Goal: Task Accomplishment & Management: Complete application form

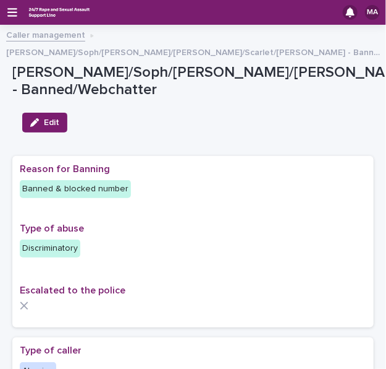
click at [18, 15] on div "MA" at bounding box center [193, 12] width 386 height 25
click at [13, 14] on icon "button" at bounding box center [12, 12] width 10 height 11
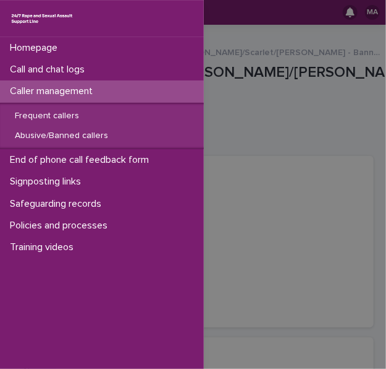
click at [288, 85] on div "Homepage Call and chat logs Caller management Frequent callers Abusive/Banned c…" at bounding box center [193, 184] width 386 height 369
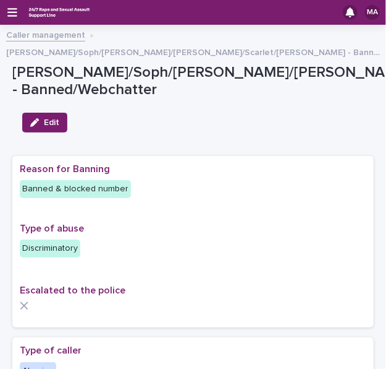
click at [66, 36] on link "Caller management" at bounding box center [45, 34] width 79 height 14
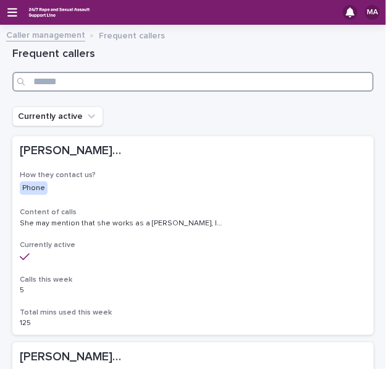
click at [63, 76] on input "Search" at bounding box center [193, 82] width 362 height 20
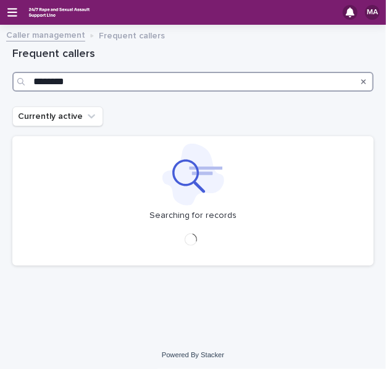
type input "********"
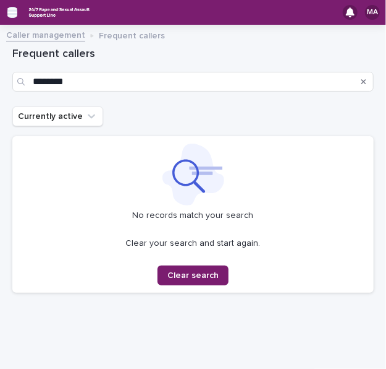
click at [12, 12] on icon "button" at bounding box center [12, 12] width 10 height 9
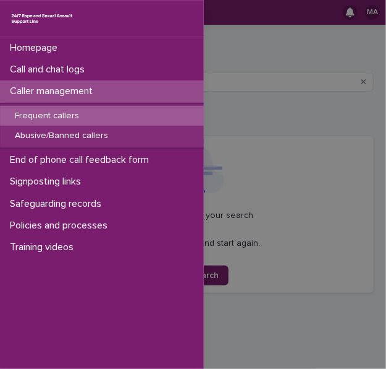
click at [72, 118] on p "Frequent callers" at bounding box center [47, 116] width 84 height 11
click at [244, 105] on div "Homepage Call and chat logs Caller management Frequent callers Abusive/Banned c…" at bounding box center [193, 184] width 386 height 369
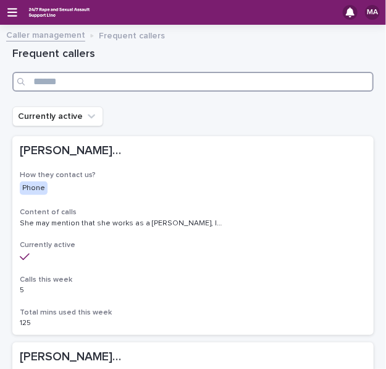
click at [199, 82] on input "Search" at bounding box center [193, 82] width 362 height 20
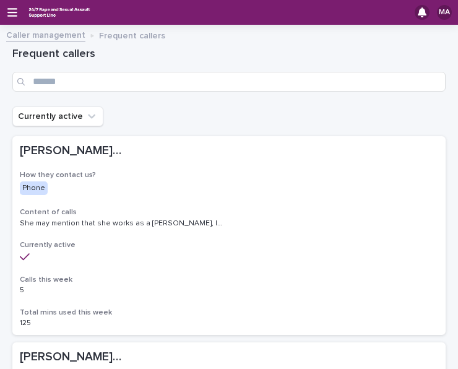
click at [67, 36] on link "Caller management" at bounding box center [45, 34] width 79 height 14
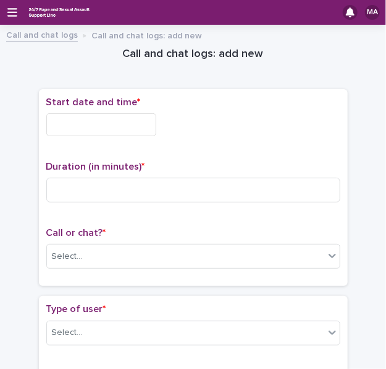
scroll to position [271, 0]
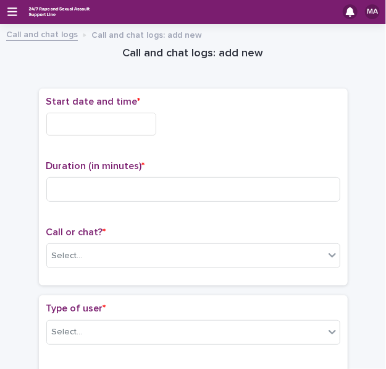
scroll to position [0, 0]
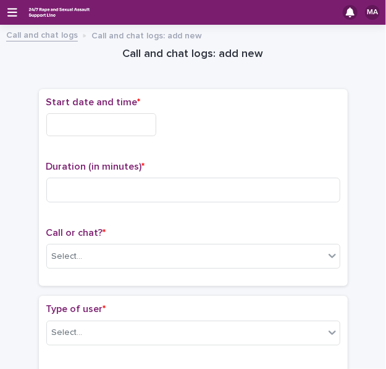
click at [92, 124] on input "text" at bounding box center [101, 124] width 110 height 23
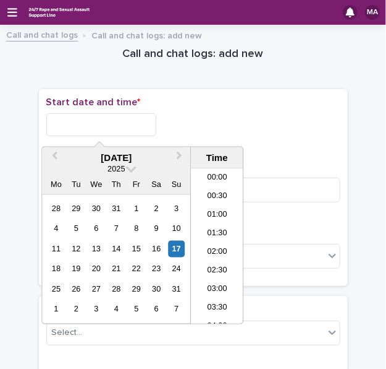
scroll to position [544, 0]
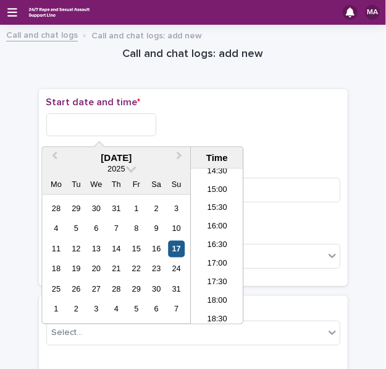
click at [179, 245] on div "17" at bounding box center [176, 249] width 17 height 17
click at [112, 123] on input "**********" at bounding box center [101, 124] width 110 height 23
drag, startPoint x: 93, startPoint y: 122, endPoint x: 152, endPoint y: 116, distance: 59.7
click at [152, 116] on input "**********" at bounding box center [101, 124] width 110 height 23
click at [192, 120] on div "**********" at bounding box center [193, 124] width 294 height 23
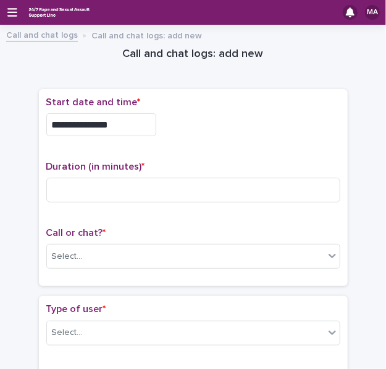
click at [98, 123] on input "**********" at bounding box center [101, 124] width 110 height 23
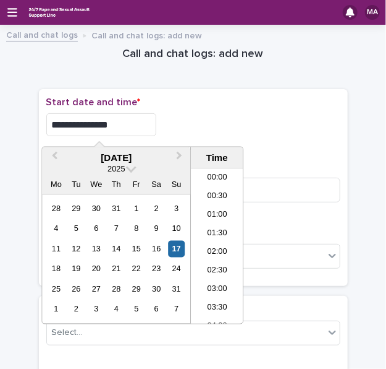
scroll to position [451, 0]
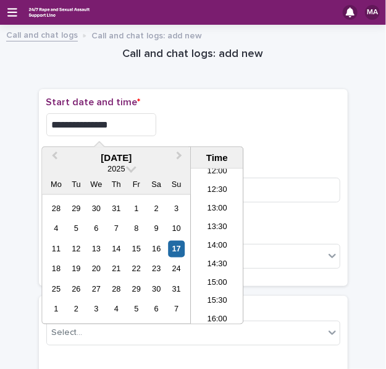
type input "**********"
click at [235, 113] on div "**********" at bounding box center [193, 124] width 294 height 23
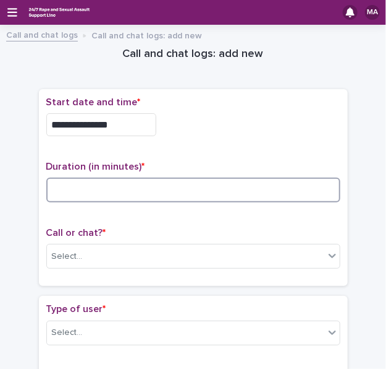
click at [150, 184] on input at bounding box center [193, 189] width 294 height 25
type input "*"
type input "**"
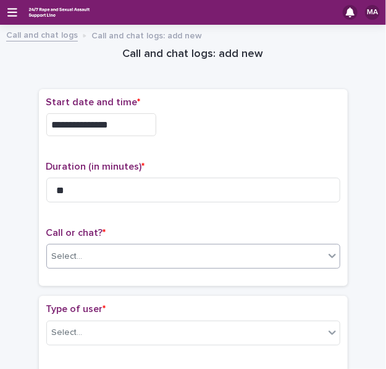
click at [111, 249] on div "Select..." at bounding box center [186, 256] width 278 height 20
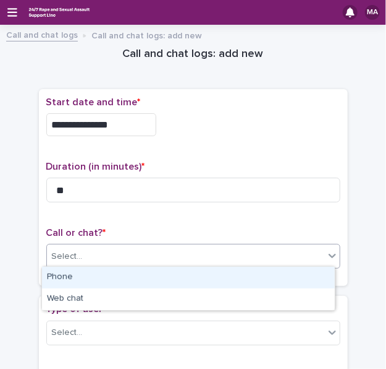
click at [88, 279] on div "Phone" at bounding box center [188, 278] width 293 height 22
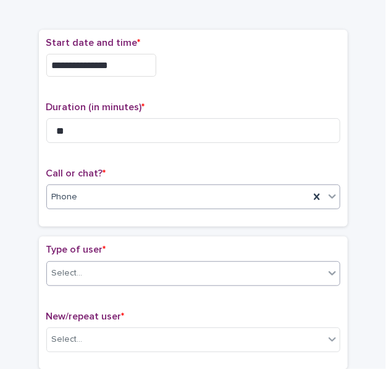
scroll to position [62, 0]
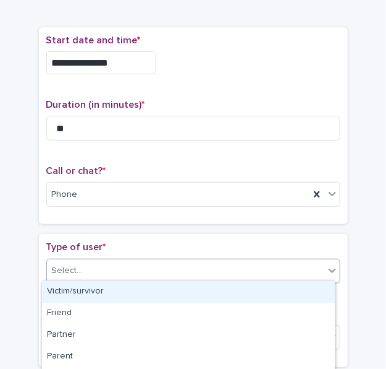
click at [90, 258] on div "Select..." at bounding box center [193, 270] width 294 height 25
click at [74, 285] on div "Victim/survivor" at bounding box center [188, 292] width 293 height 22
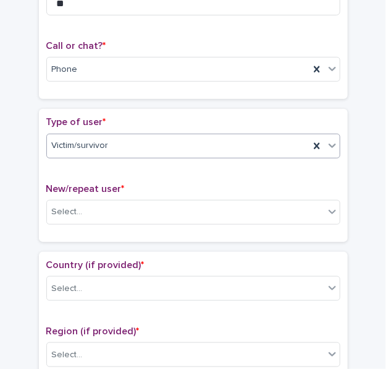
scroll to position [247, 0]
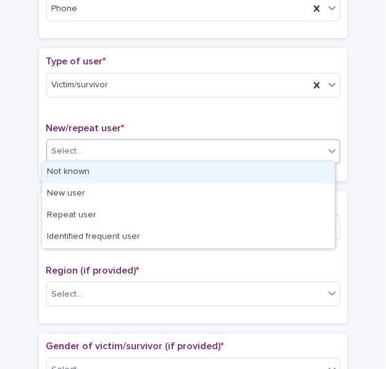
click at [129, 151] on div "Select..." at bounding box center [186, 151] width 278 height 20
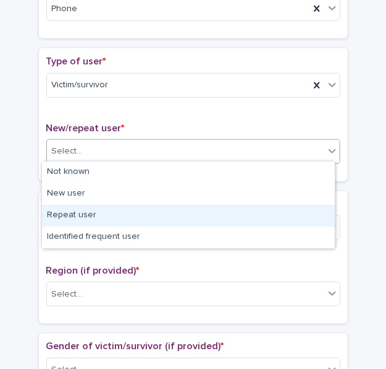
click at [78, 218] on div "Repeat user" at bounding box center [188, 216] width 293 height 22
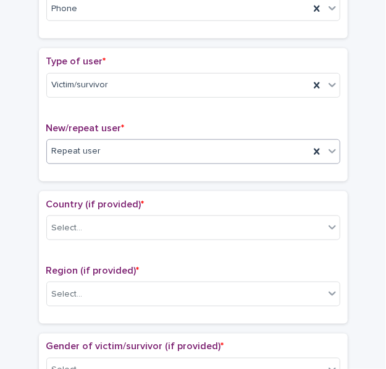
click at [84, 221] on input "text" at bounding box center [84, 227] width 1 height 12
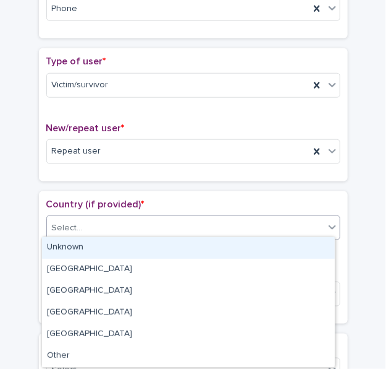
click at [77, 250] on div "Unknown" at bounding box center [188, 248] width 293 height 22
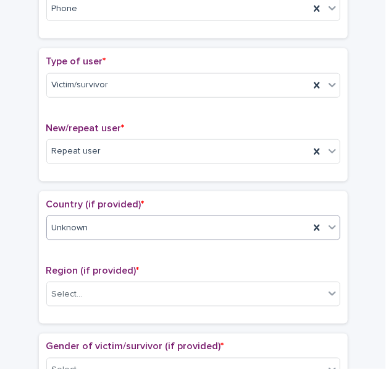
scroll to position [371, 0]
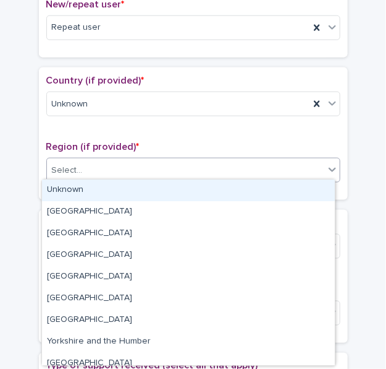
click at [117, 167] on div "Select..." at bounding box center [186, 170] width 278 height 20
click at [102, 186] on div "Unknown" at bounding box center [188, 190] width 293 height 22
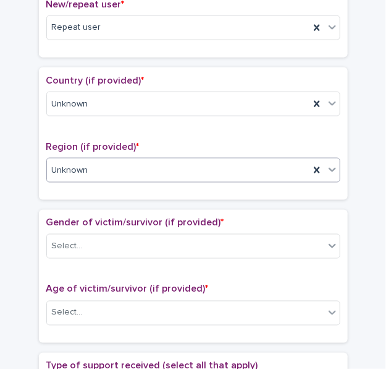
scroll to position [433, 0]
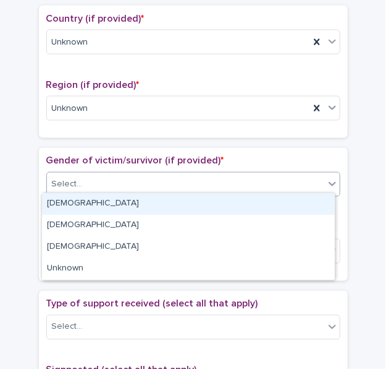
click at [103, 174] on div "Select..." at bounding box center [186, 184] width 278 height 20
click at [87, 200] on div "Female" at bounding box center [188, 204] width 293 height 22
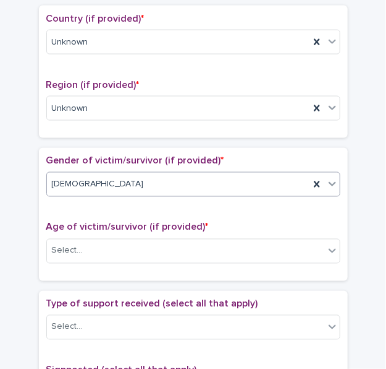
scroll to position [557, 0]
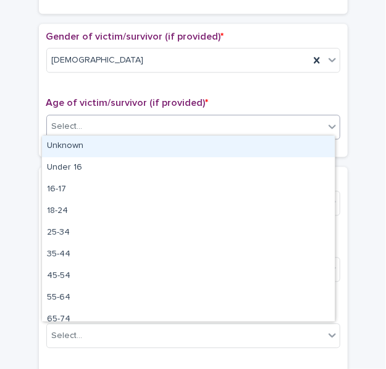
click at [105, 119] on div "Select..." at bounding box center [186, 127] width 278 height 20
click at [69, 140] on div "Unknown" at bounding box center [188, 146] width 293 height 22
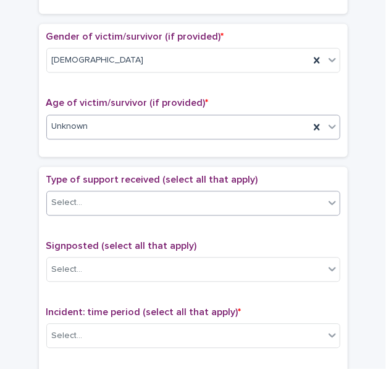
click at [72, 193] on div "Select..." at bounding box center [186, 203] width 278 height 20
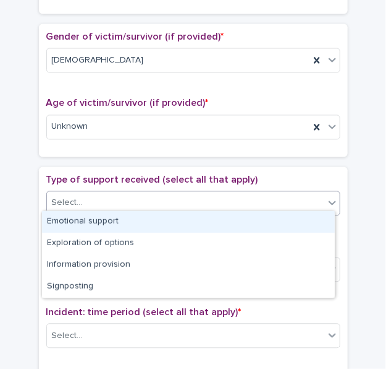
click at [70, 227] on div "Emotional support" at bounding box center [188, 222] width 293 height 22
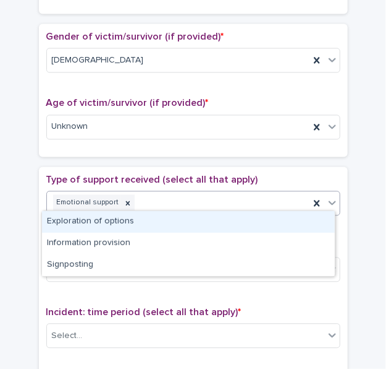
click at [166, 200] on div "Emotional support" at bounding box center [178, 203] width 263 height 22
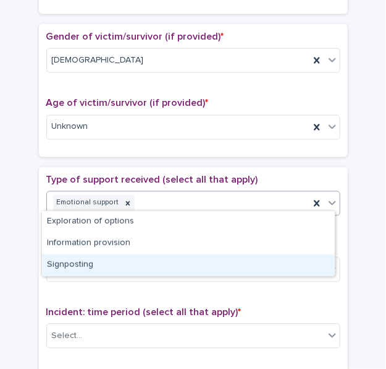
click at [128, 258] on div "Signposting" at bounding box center [188, 265] width 293 height 22
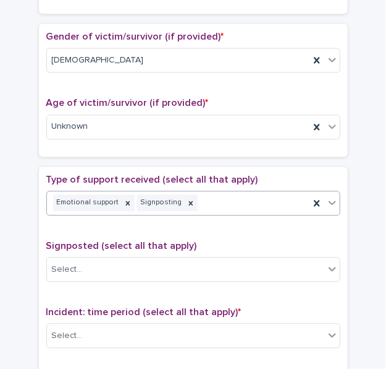
click at [200, 195] on div "Emotional support Signposting" at bounding box center [178, 203] width 263 height 22
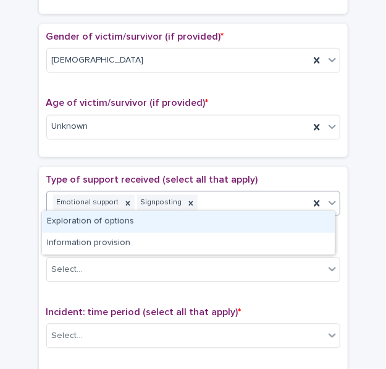
click at [175, 222] on div "Exploration of options" at bounding box center [188, 222] width 293 height 22
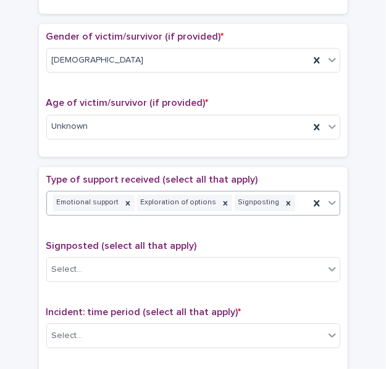
click at [284, 200] on div "Emotional support Exploration of options Signposting" at bounding box center [178, 203] width 263 height 22
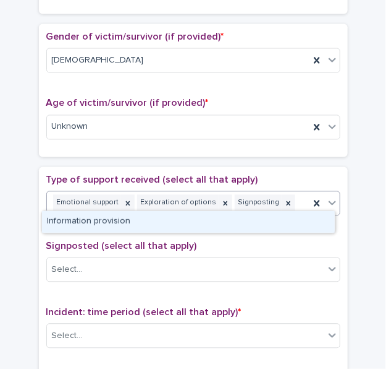
click at [199, 221] on div "Information provision" at bounding box center [188, 222] width 293 height 22
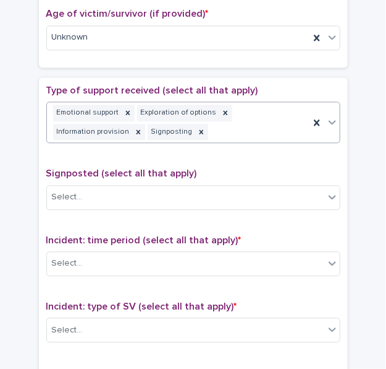
scroll to position [750, 0]
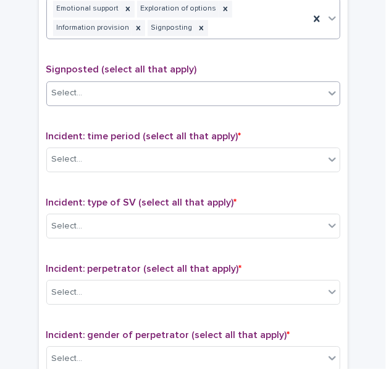
click at [126, 91] on div "Select..." at bounding box center [186, 93] width 278 height 20
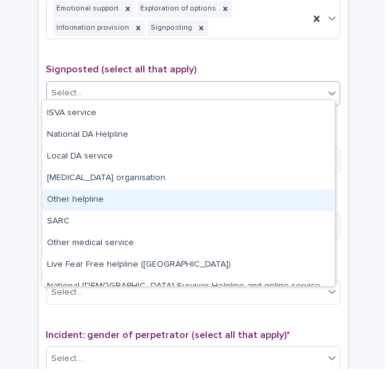
scroll to position [74, 0]
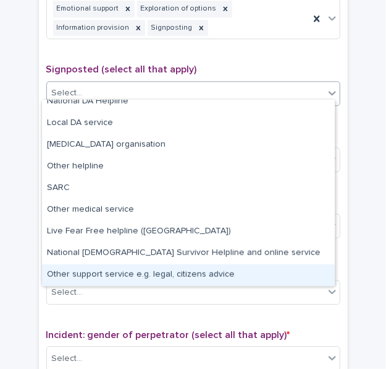
click at [96, 270] on div "Other support service e.g. legal, citizens advice" at bounding box center [188, 275] width 293 height 22
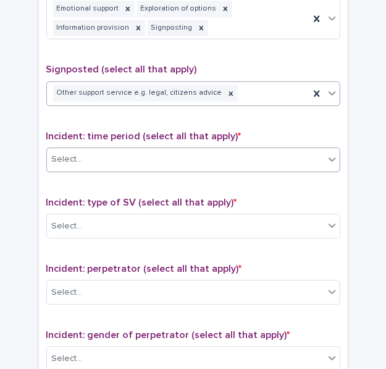
click at [122, 158] on div "Select..." at bounding box center [186, 159] width 278 height 20
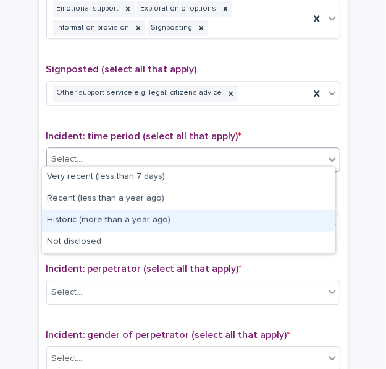
click at [98, 223] on div "Historic (more than a year ago)" at bounding box center [188, 221] width 293 height 22
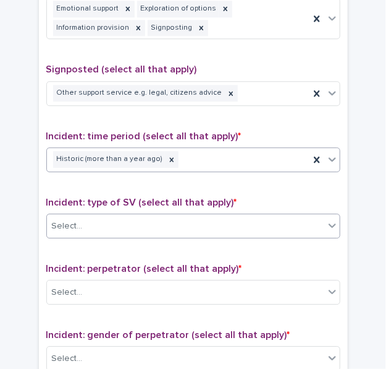
click at [100, 220] on div "Select..." at bounding box center [186, 226] width 278 height 20
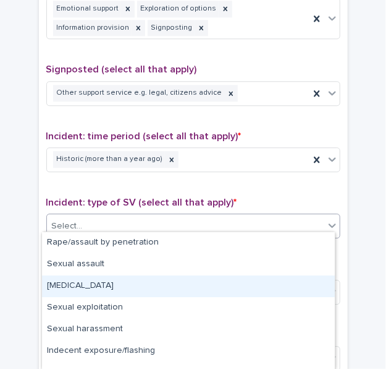
click at [96, 288] on div "Child sexual abuse" at bounding box center [188, 286] width 293 height 22
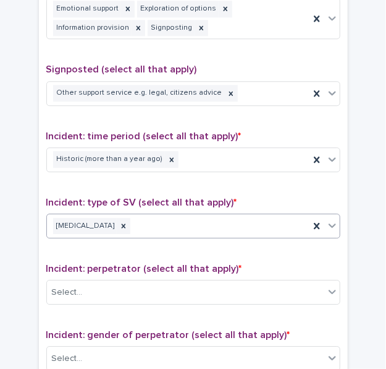
click at [181, 220] on div "Child sexual abuse" at bounding box center [178, 226] width 263 height 22
click at [182, 228] on div "Child sexual abuse" at bounding box center [178, 226] width 263 height 22
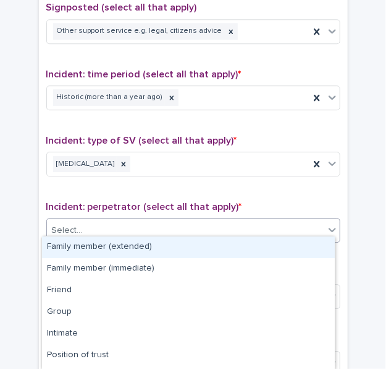
click at [182, 226] on div "Select..." at bounding box center [186, 230] width 278 height 20
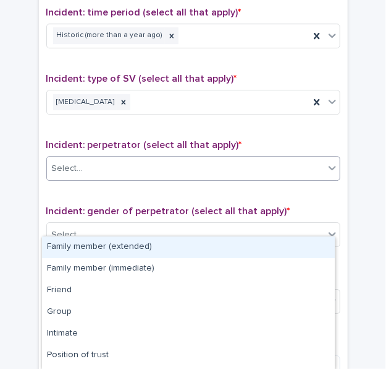
click at [162, 252] on div "Family member (extended)" at bounding box center [188, 247] width 293 height 22
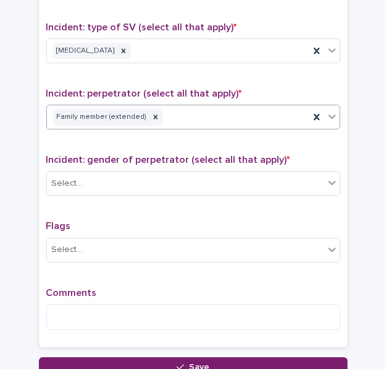
scroll to position [936, 0]
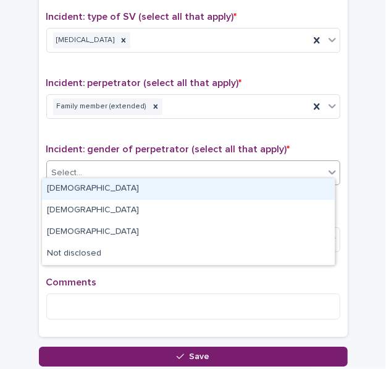
click at [182, 172] on div "Select..." at bounding box center [186, 173] width 278 height 20
click at [144, 195] on div "Male" at bounding box center [188, 189] width 293 height 22
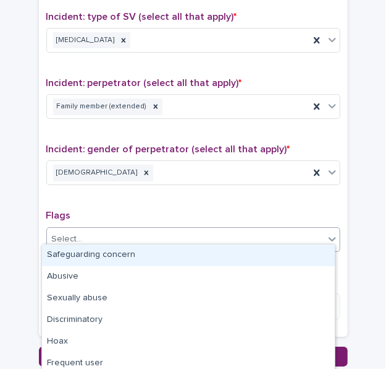
click at [130, 239] on div "Select..." at bounding box center [186, 239] width 278 height 20
click at [200, 201] on div "Type of support received (select all that apply) Emotional support Exploration …" at bounding box center [193, 62] width 294 height 534
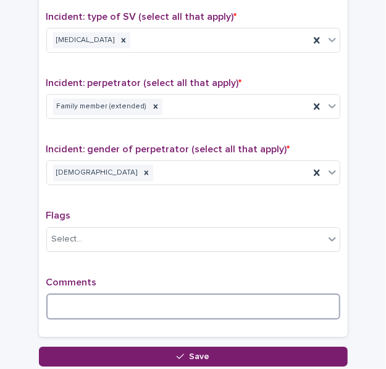
click at [111, 300] on textarea at bounding box center [193, 306] width 294 height 26
click at [181, 293] on textarea "**********" at bounding box center [193, 306] width 294 height 26
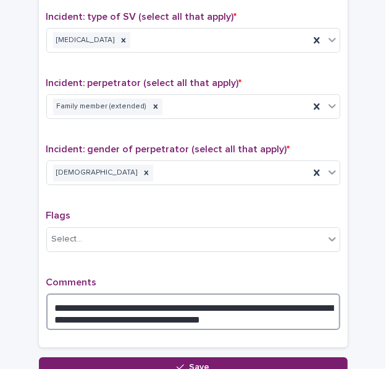
click at [137, 308] on textarea "**********" at bounding box center [193, 311] width 294 height 36
click at [130, 309] on textarea "**********" at bounding box center [193, 311] width 294 height 36
click at [221, 314] on textarea "**********" at bounding box center [193, 311] width 294 height 36
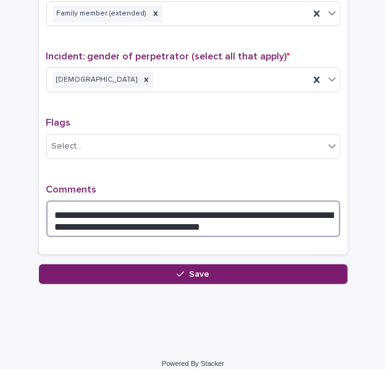
scroll to position [1033, 0]
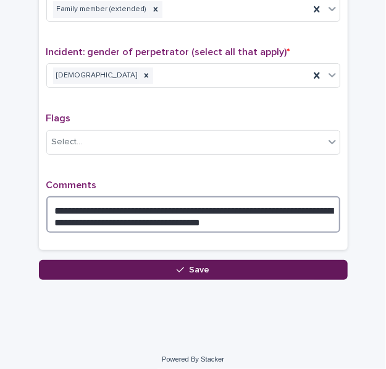
type textarea "**********"
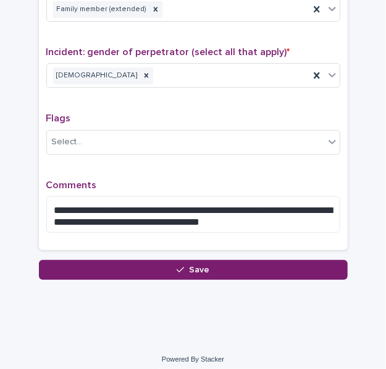
click at [208, 267] on button "Save" at bounding box center [193, 270] width 309 height 20
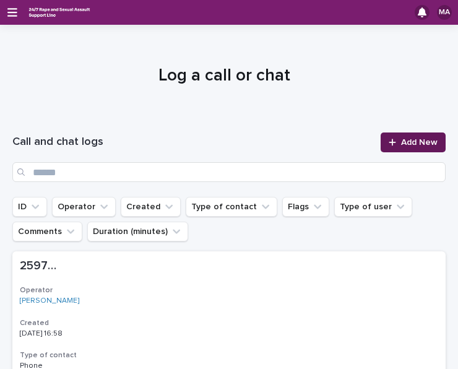
click at [386, 133] on link "Add New" at bounding box center [412, 142] width 65 height 20
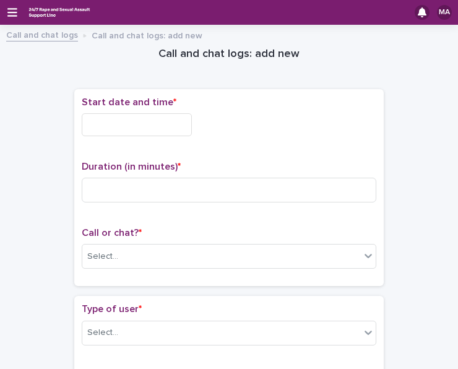
click at [152, 131] on input "text" at bounding box center [137, 124] width 110 height 23
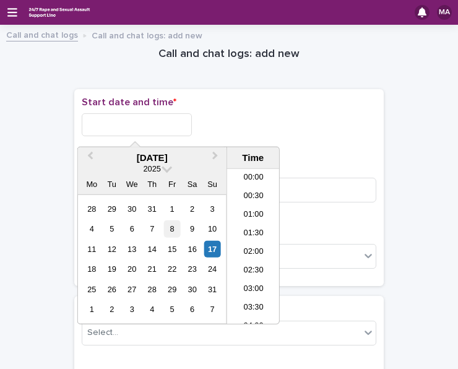
scroll to position [563, 0]
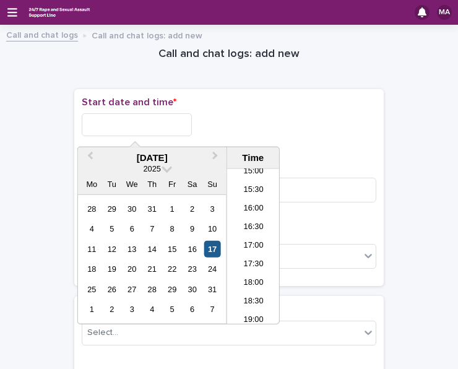
click at [210, 244] on div "17" at bounding box center [212, 249] width 17 height 17
click at [159, 129] on input "**********" at bounding box center [137, 124] width 110 height 23
type input "**********"
click at [173, 106] on p "Start date and time *" at bounding box center [229, 102] width 294 height 12
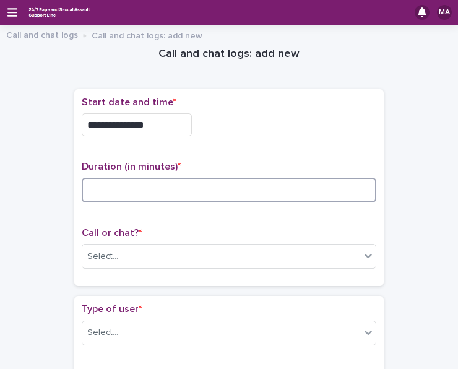
click at [171, 180] on input at bounding box center [229, 189] width 294 height 25
type input "*"
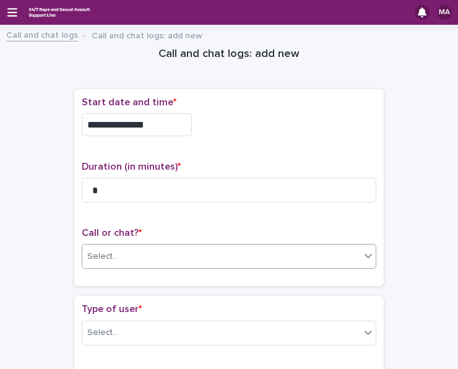
click at [159, 258] on div "Select..." at bounding box center [221, 256] width 278 height 20
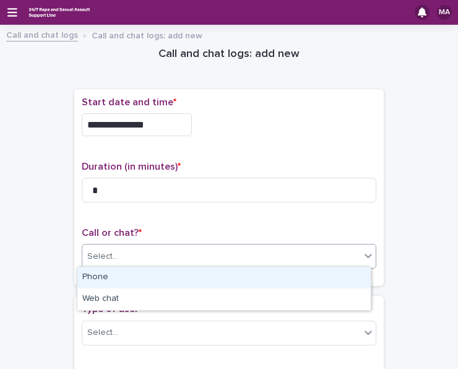
click at [134, 286] on div "Phone" at bounding box center [223, 278] width 293 height 22
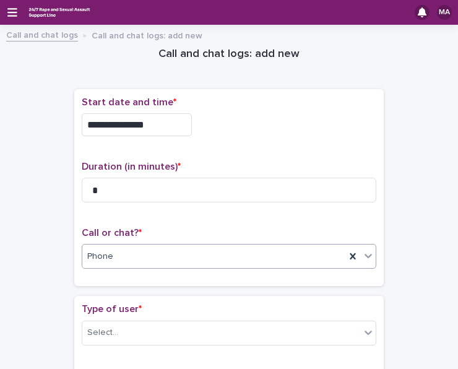
scroll to position [62, 0]
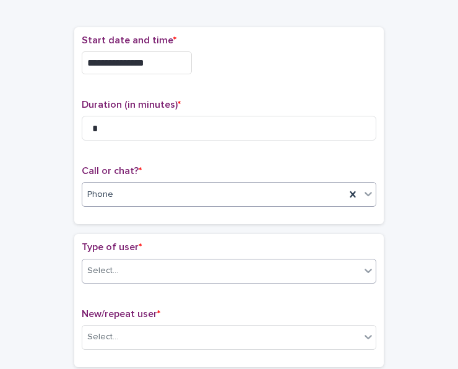
click at [135, 262] on div "Select..." at bounding box center [221, 270] width 278 height 20
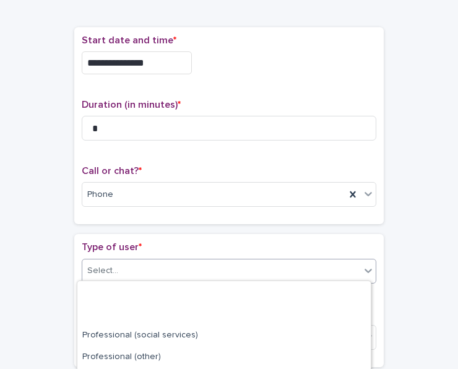
scroll to position [236, 0]
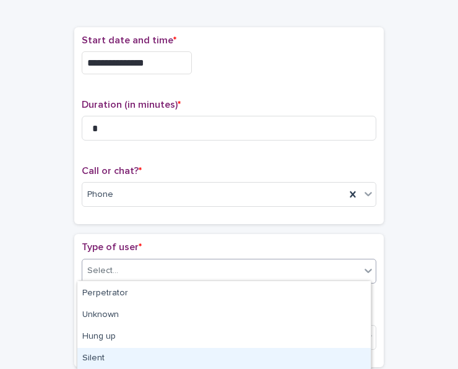
click at [153, 349] on div "Silent" at bounding box center [223, 359] width 293 height 22
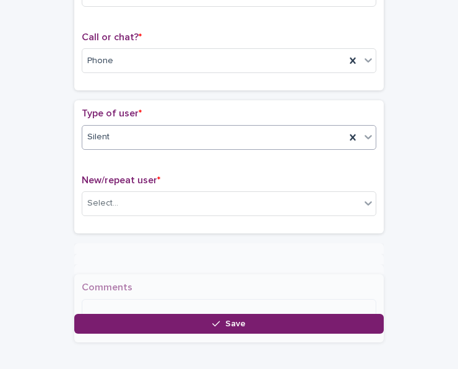
scroll to position [249, 0]
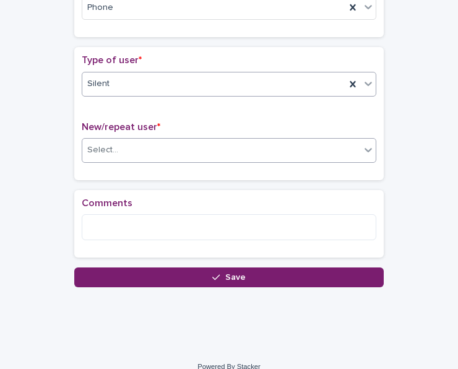
click at [215, 151] on div "Select..." at bounding box center [221, 150] width 278 height 20
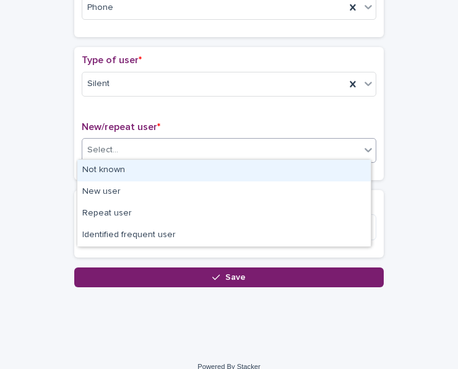
click at [181, 169] on div "Not known" at bounding box center [223, 171] width 293 height 22
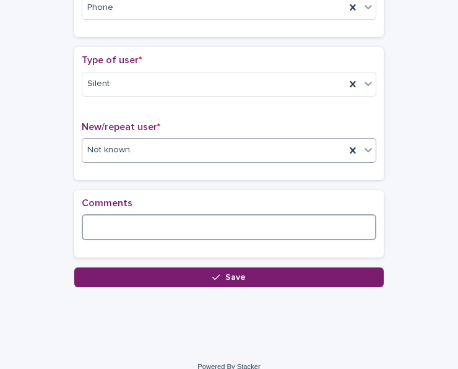
click at [133, 228] on textarea at bounding box center [229, 227] width 294 height 26
click at [116, 226] on textarea "**********" at bounding box center [229, 227] width 294 height 26
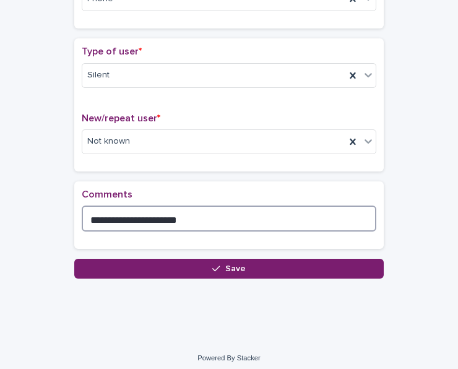
scroll to position [261, 0]
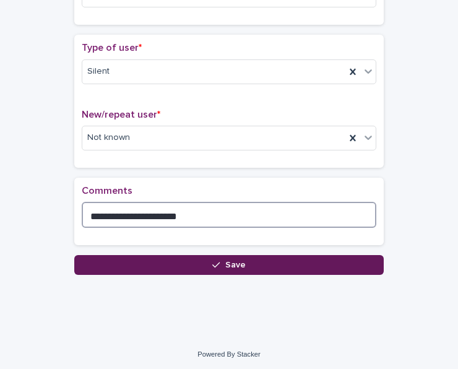
type textarea "**********"
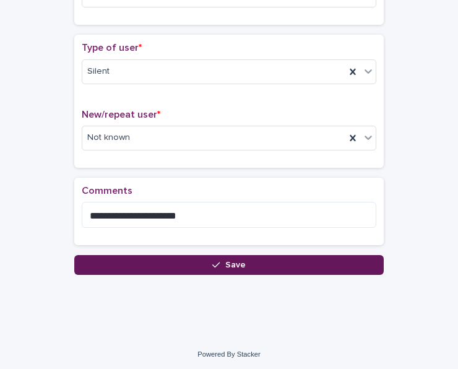
click at [261, 270] on button "Save" at bounding box center [228, 265] width 309 height 20
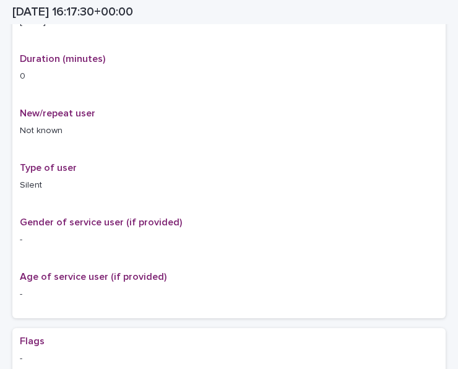
scroll to position [275, 0]
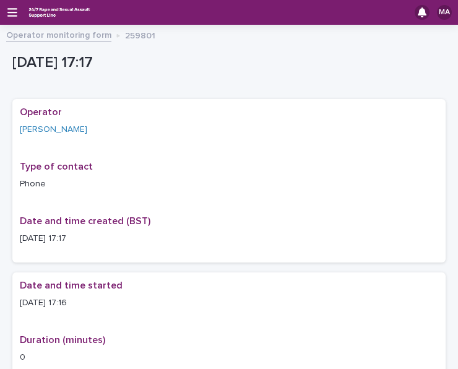
click at [61, 40] on link "Operator monitoring form" at bounding box center [58, 34] width 105 height 14
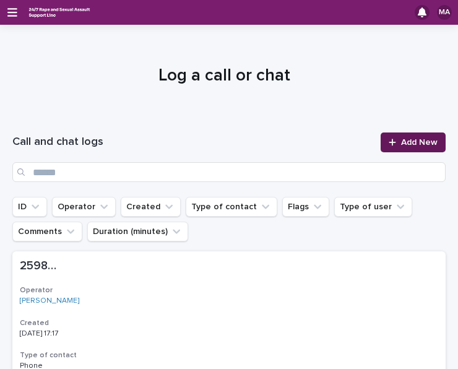
click at [404, 140] on span "Add New" at bounding box center [419, 142] width 36 height 9
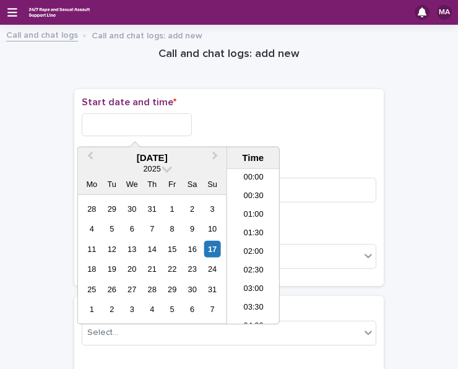
click at [171, 121] on input "text" at bounding box center [137, 124] width 110 height 23
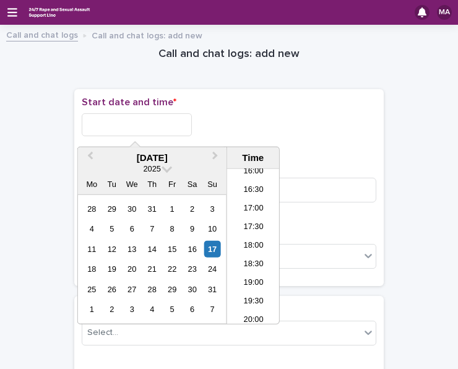
click at [220, 250] on div "17" at bounding box center [212, 249] width 17 height 17
click at [147, 127] on input "**********" at bounding box center [137, 124] width 110 height 23
drag, startPoint x: 137, startPoint y: 123, endPoint x: 184, endPoint y: 119, distance: 47.1
click at [184, 119] on input "**********" at bounding box center [137, 124] width 110 height 23
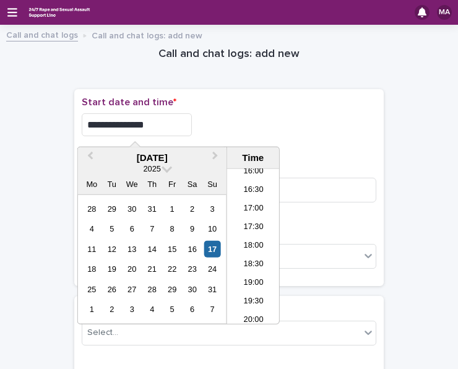
type input "**********"
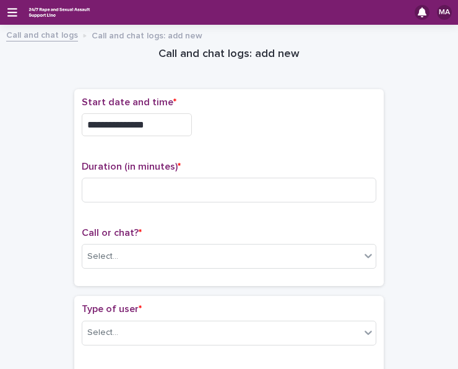
click at [236, 121] on div "**********" at bounding box center [229, 124] width 294 height 23
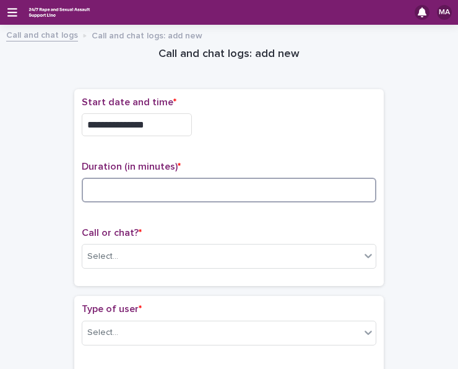
click at [145, 182] on input at bounding box center [229, 189] width 294 height 25
type input "*"
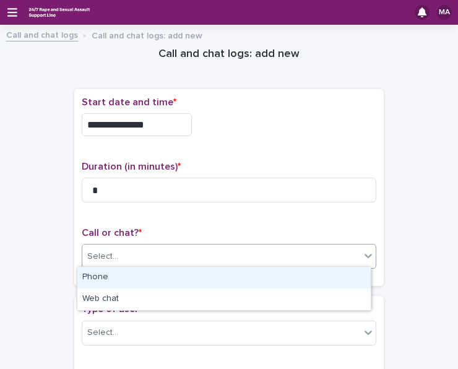
click at [136, 252] on div "Select..." at bounding box center [221, 256] width 278 height 20
click at [130, 280] on div "Phone" at bounding box center [223, 278] width 293 height 22
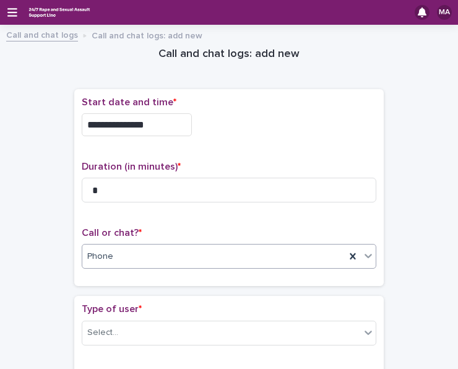
scroll to position [124, 0]
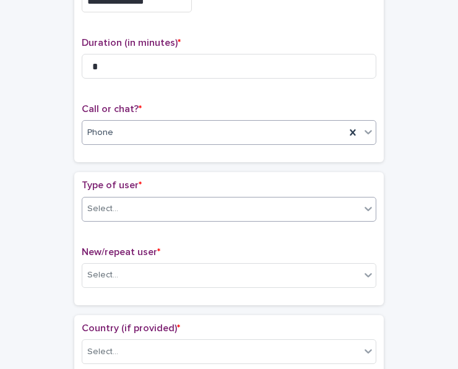
click at [164, 203] on div "Select..." at bounding box center [221, 208] width 278 height 20
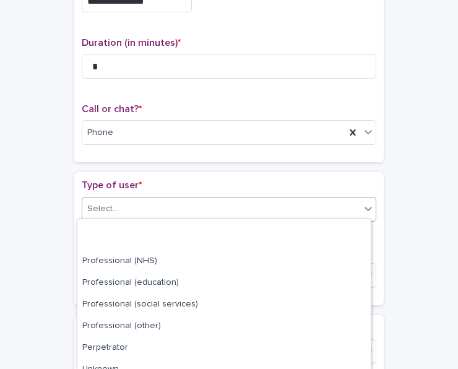
scroll to position [174, 0]
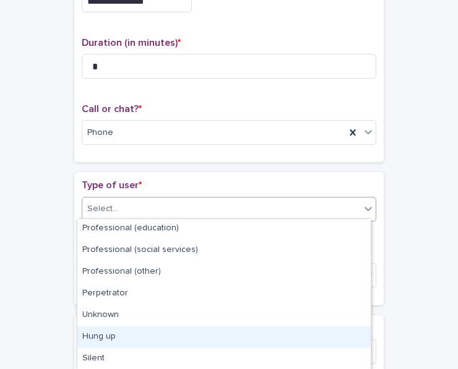
click at [130, 331] on div "Hung up" at bounding box center [223, 337] width 293 height 22
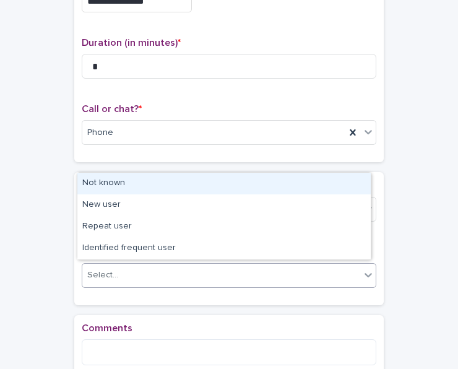
click at [117, 275] on div "Select..." at bounding box center [221, 275] width 278 height 20
click at [127, 189] on div "Not known" at bounding box center [223, 184] width 293 height 22
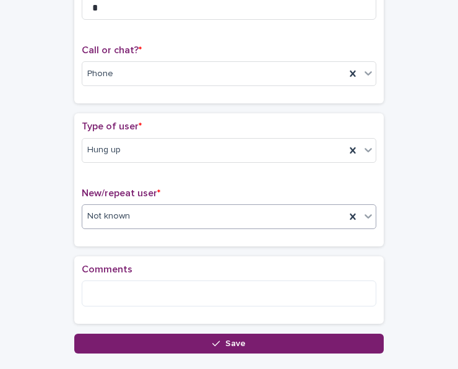
scroll to position [247, 0]
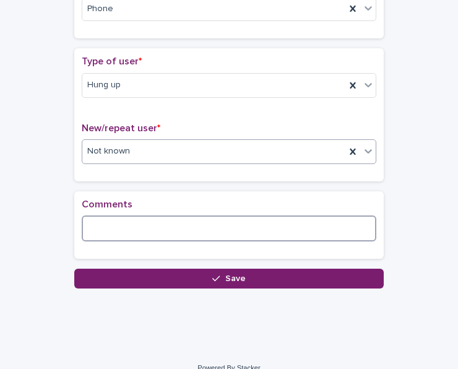
click at [147, 231] on textarea at bounding box center [229, 228] width 294 height 26
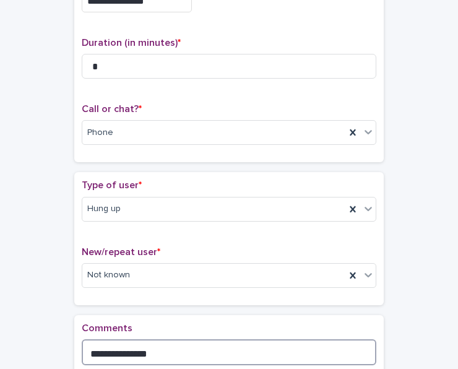
scroll to position [261, 0]
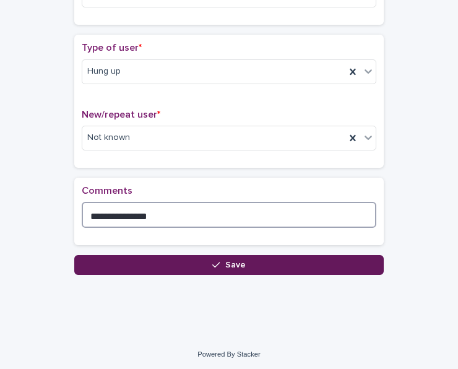
type textarea "**********"
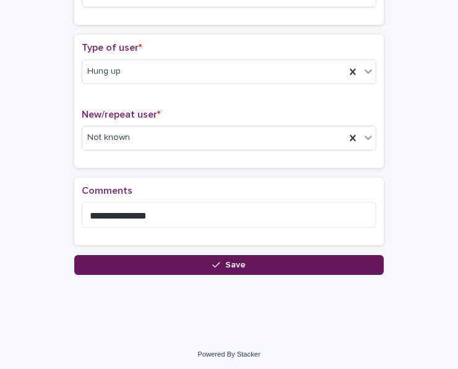
click at [283, 257] on button "Save" at bounding box center [228, 265] width 309 height 20
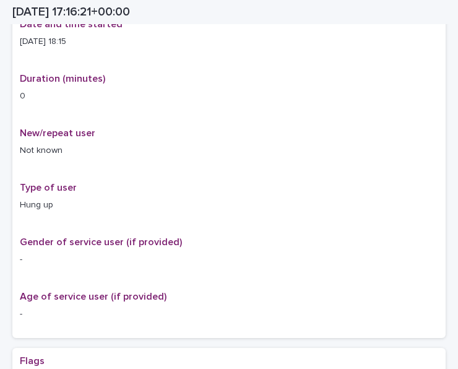
scroll to position [268, 0]
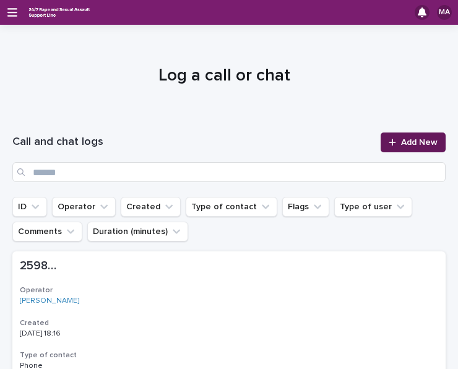
click at [401, 145] on span "Add New" at bounding box center [419, 142] width 36 height 9
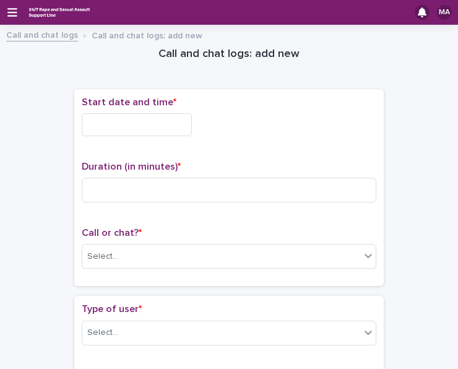
click at [146, 119] on input "text" at bounding box center [137, 124] width 110 height 23
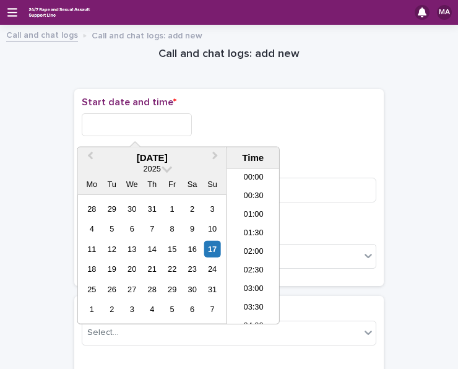
scroll to position [600, 0]
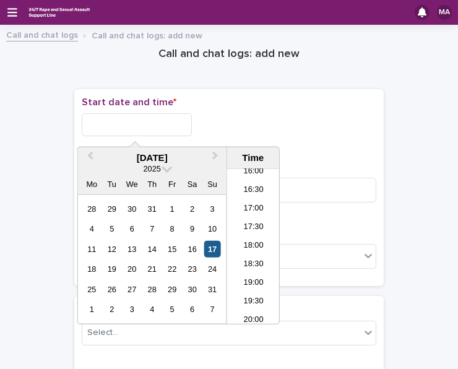
click at [216, 250] on div "17" at bounding box center [212, 249] width 17 height 17
click at [175, 128] on input "**********" at bounding box center [137, 124] width 110 height 23
drag, startPoint x: 124, startPoint y: 126, endPoint x: 234, endPoint y: 125, distance: 109.5
click at [227, 125] on div "**********" at bounding box center [229, 124] width 294 height 23
type input "**********"
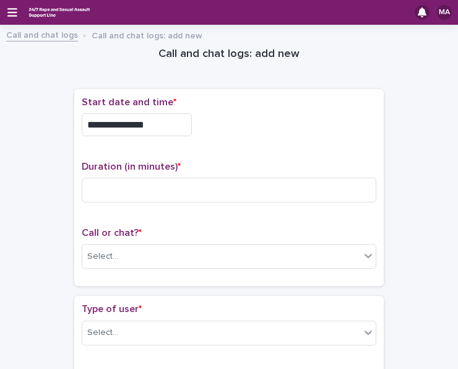
click at [236, 125] on div "**********" at bounding box center [229, 124] width 294 height 23
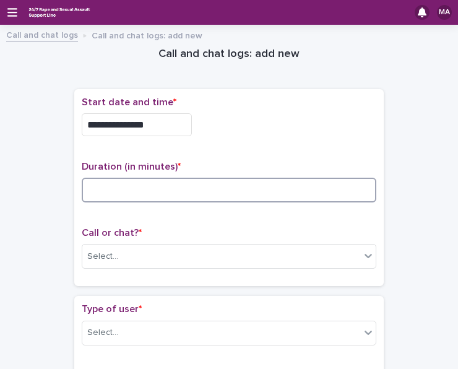
click at [239, 196] on input at bounding box center [229, 189] width 294 height 25
type input "*"
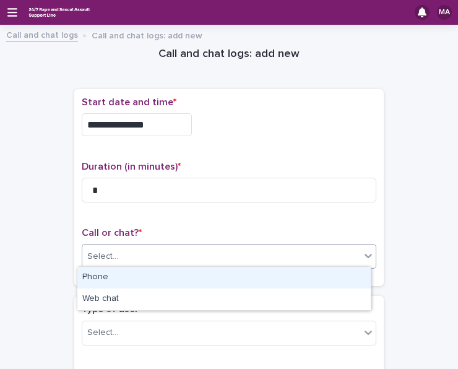
click at [195, 259] on div "Select..." at bounding box center [221, 256] width 278 height 20
click at [179, 273] on div "Phone" at bounding box center [223, 278] width 293 height 22
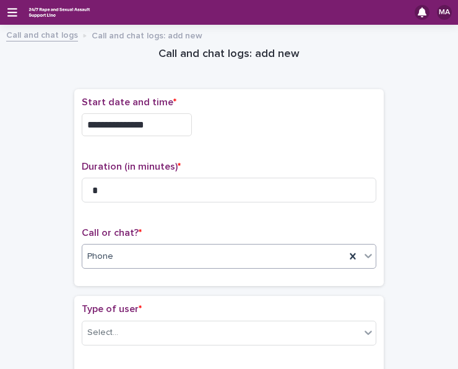
scroll to position [124, 0]
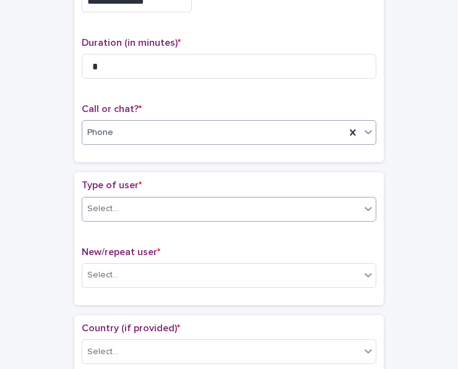
click at [135, 202] on div "Select..." at bounding box center [221, 208] width 278 height 20
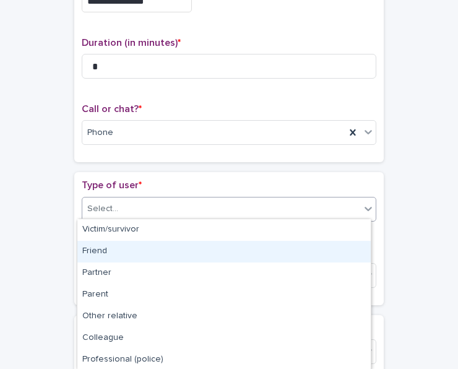
scroll to position [174, 0]
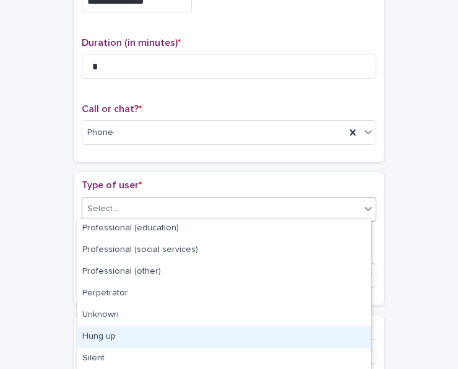
click at [120, 326] on div "Hung up" at bounding box center [223, 337] width 293 height 22
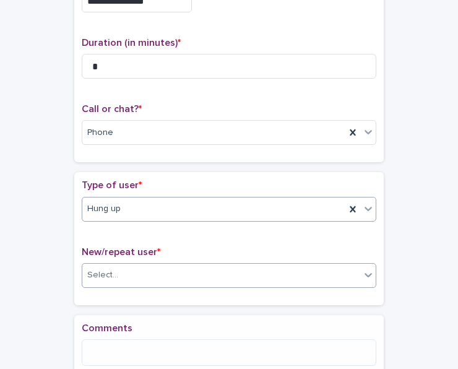
click at [176, 274] on div "Select..." at bounding box center [221, 275] width 278 height 20
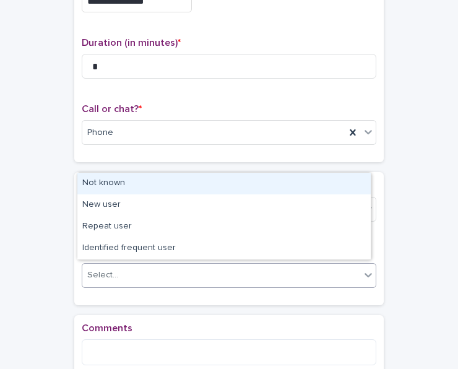
click at [145, 182] on div "Not known" at bounding box center [223, 184] width 293 height 22
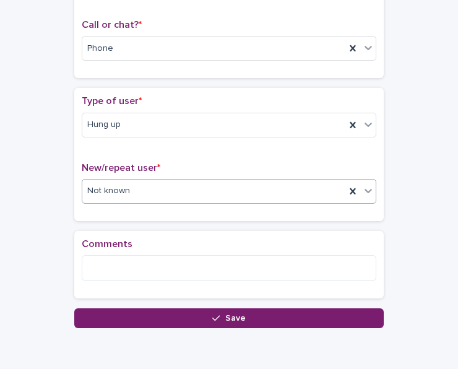
scroll to position [247, 0]
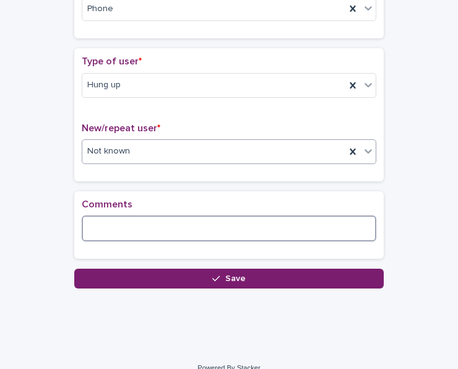
click at [145, 227] on textarea at bounding box center [229, 228] width 294 height 26
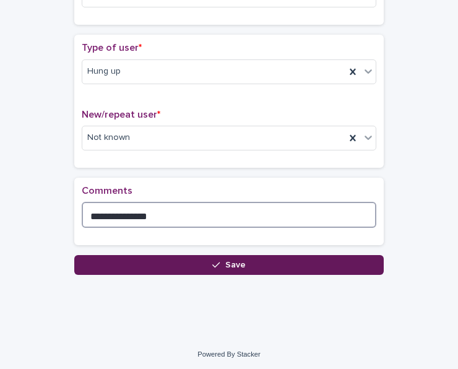
type textarea "**********"
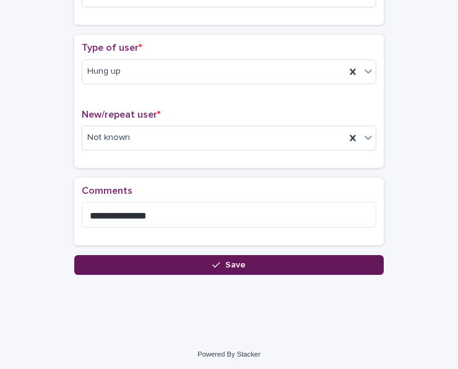
click at [231, 255] on button "Save" at bounding box center [228, 265] width 309 height 20
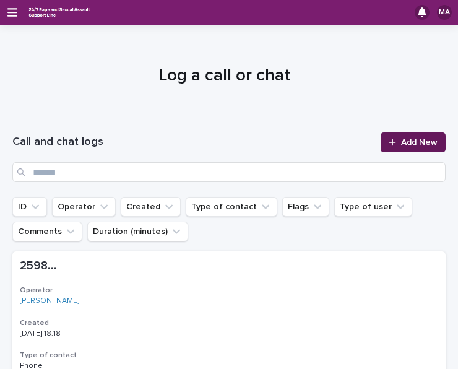
click at [408, 139] on span "Add New" at bounding box center [419, 142] width 36 height 9
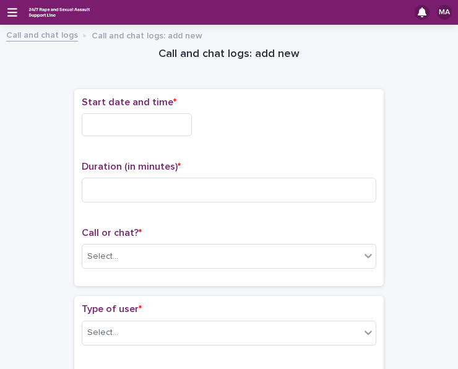
click at [98, 130] on input "text" at bounding box center [137, 124] width 110 height 23
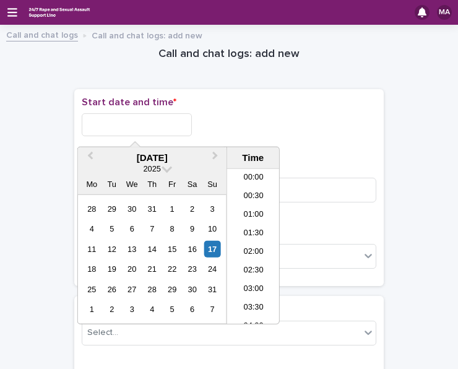
scroll to position [618, 0]
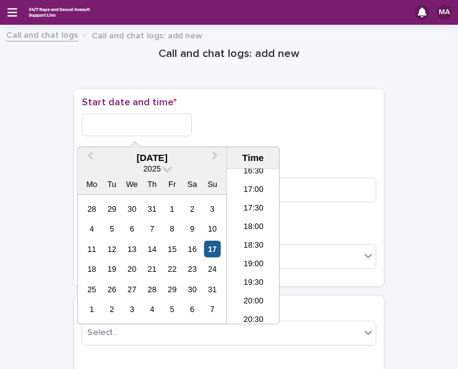
click at [214, 252] on div "17" at bounding box center [212, 249] width 17 height 17
click at [151, 122] on input "**********" at bounding box center [137, 124] width 110 height 23
drag, startPoint x: 129, startPoint y: 122, endPoint x: 198, endPoint y: 124, distance: 69.9
click at [192, 123] on input "**********" at bounding box center [137, 124] width 110 height 23
type input "**********"
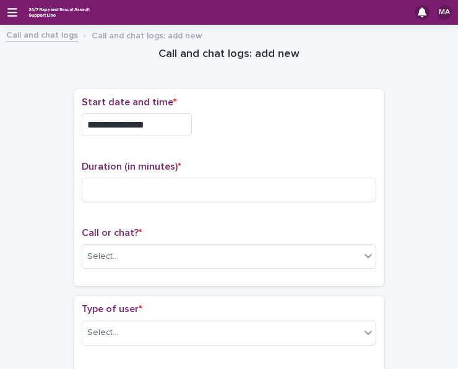
click at [199, 124] on div "**********" at bounding box center [229, 124] width 294 height 23
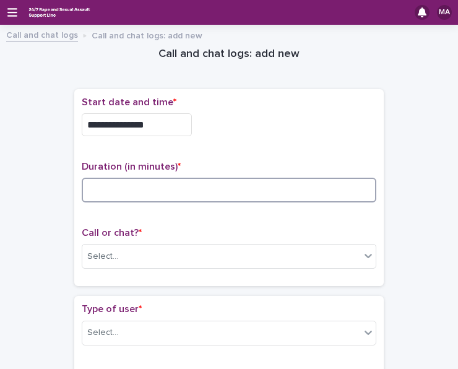
click at [143, 193] on input at bounding box center [229, 189] width 294 height 25
type input "*"
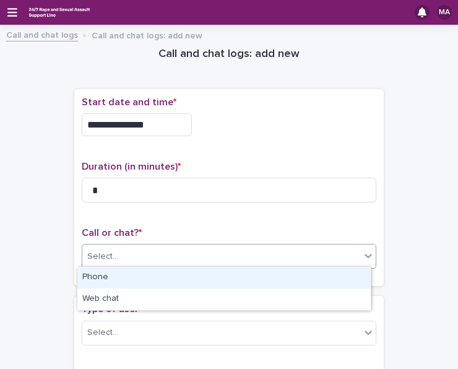
click at [124, 255] on div "Select..." at bounding box center [221, 256] width 278 height 20
click at [121, 282] on div "Phone" at bounding box center [223, 278] width 293 height 22
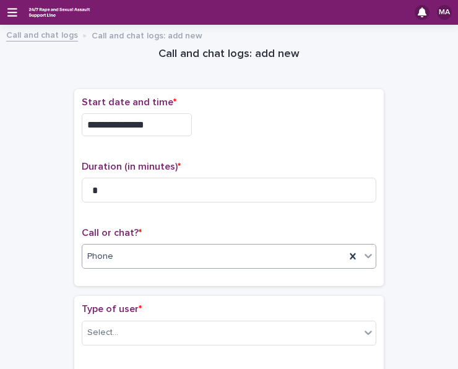
scroll to position [186, 0]
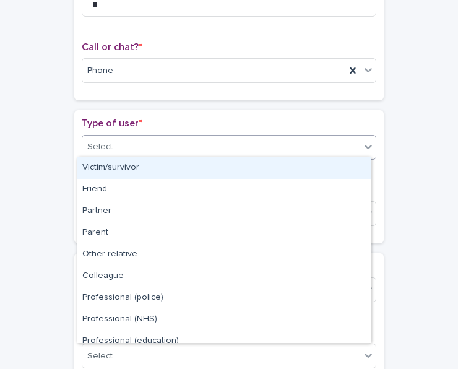
click at [129, 154] on div "Select..." at bounding box center [221, 147] width 278 height 20
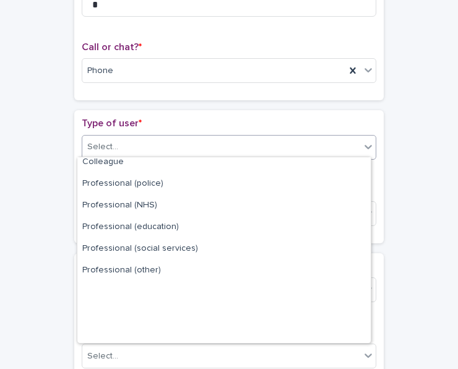
scroll to position [139, 0]
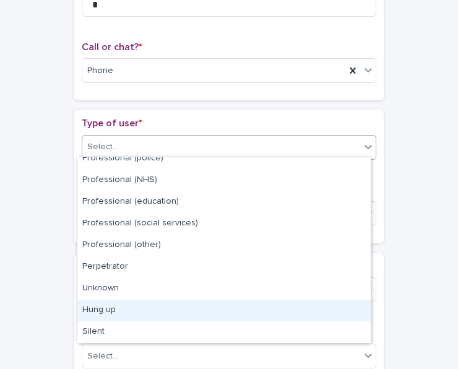
click at [128, 306] on div "Hung up" at bounding box center [223, 310] width 293 height 22
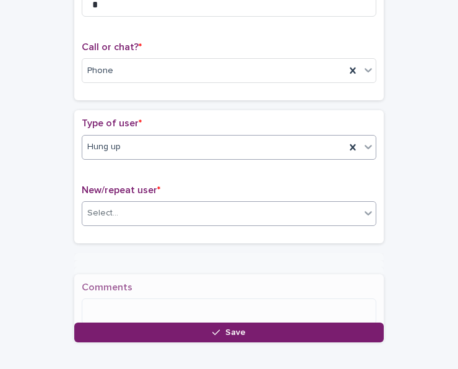
click at [128, 203] on div "Select..." at bounding box center [221, 213] width 278 height 20
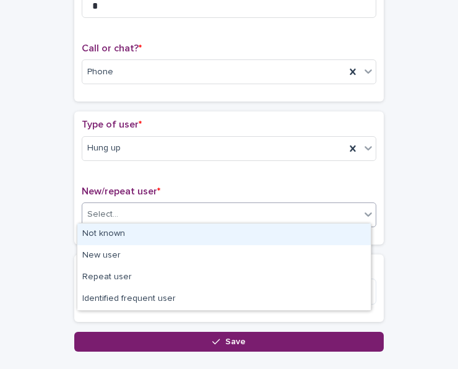
scroll to position [189, 0]
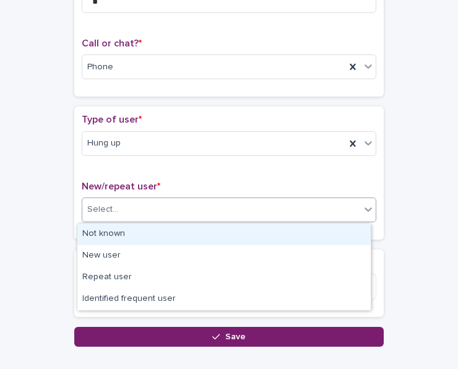
click at [117, 236] on div "Not known" at bounding box center [223, 234] width 293 height 22
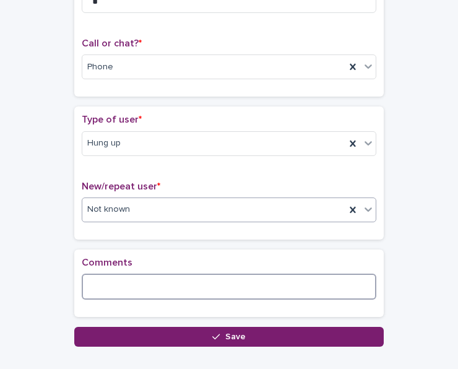
click at [114, 280] on textarea at bounding box center [229, 286] width 294 height 26
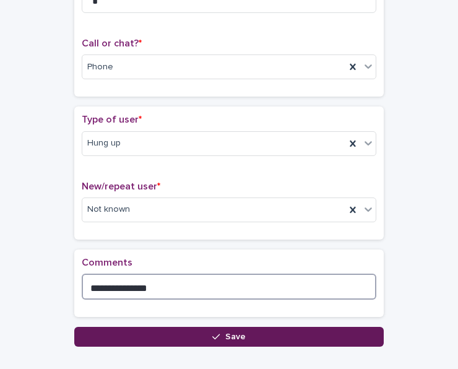
type textarea "**********"
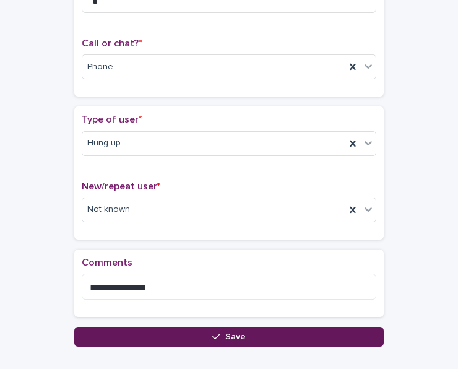
click at [226, 335] on span "Save" at bounding box center [235, 336] width 20 height 9
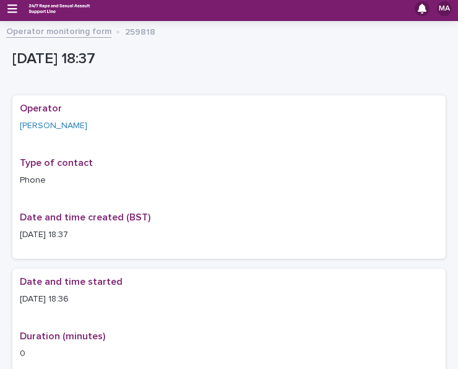
scroll to position [2, 0]
